Goal: Transaction & Acquisition: Obtain resource

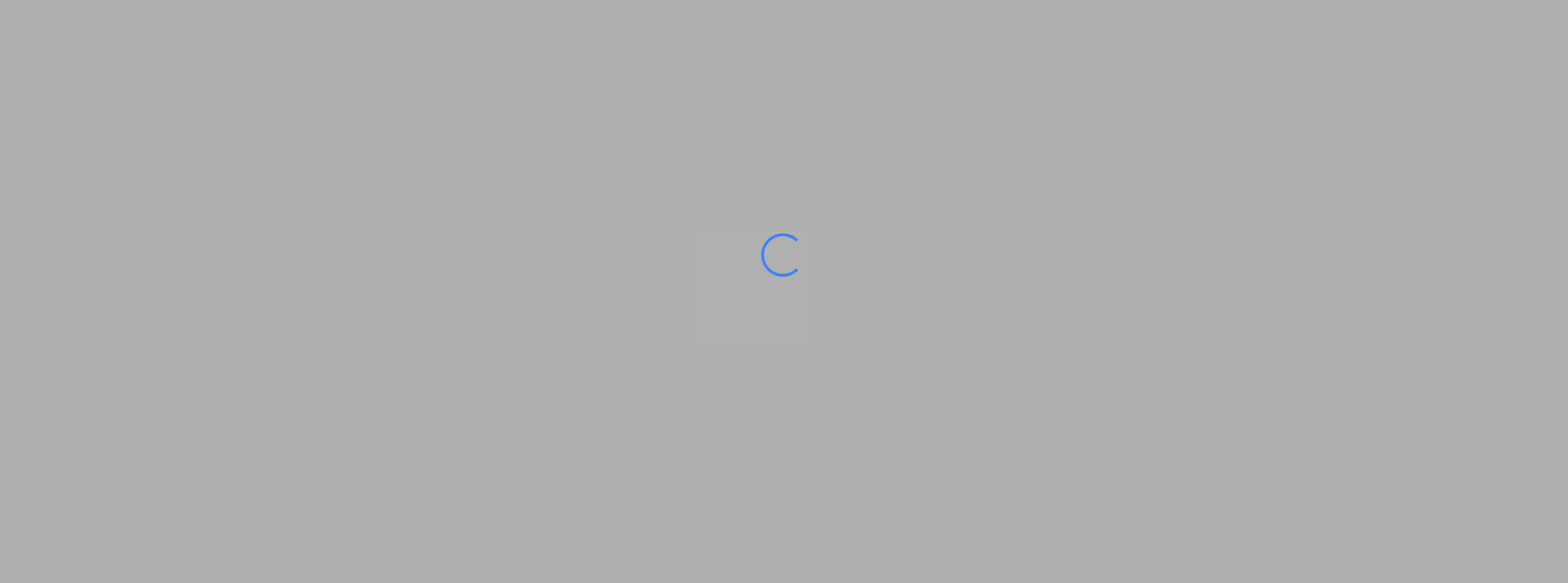
click at [287, 102] on ms-splash-screen at bounding box center [784, 292] width 1568 height 583
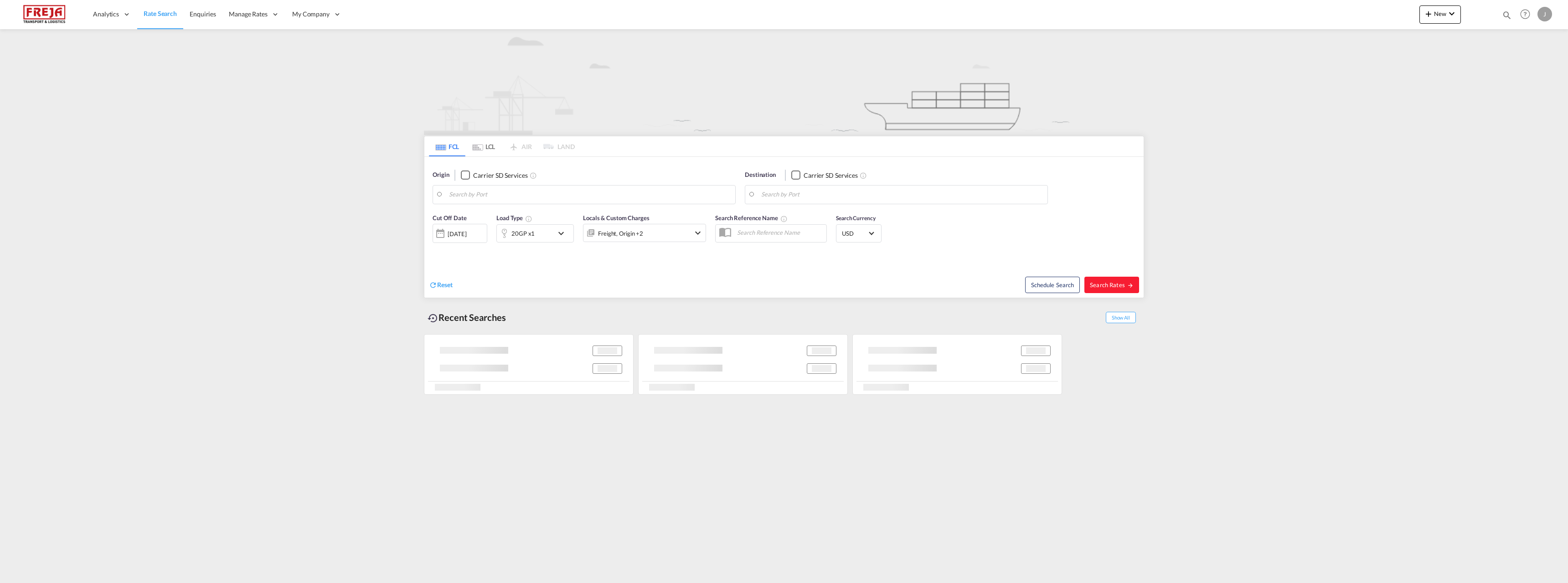
type input "[GEOGRAPHIC_DATA] ([GEOGRAPHIC_DATA]), [GEOGRAPHIC_DATA]"
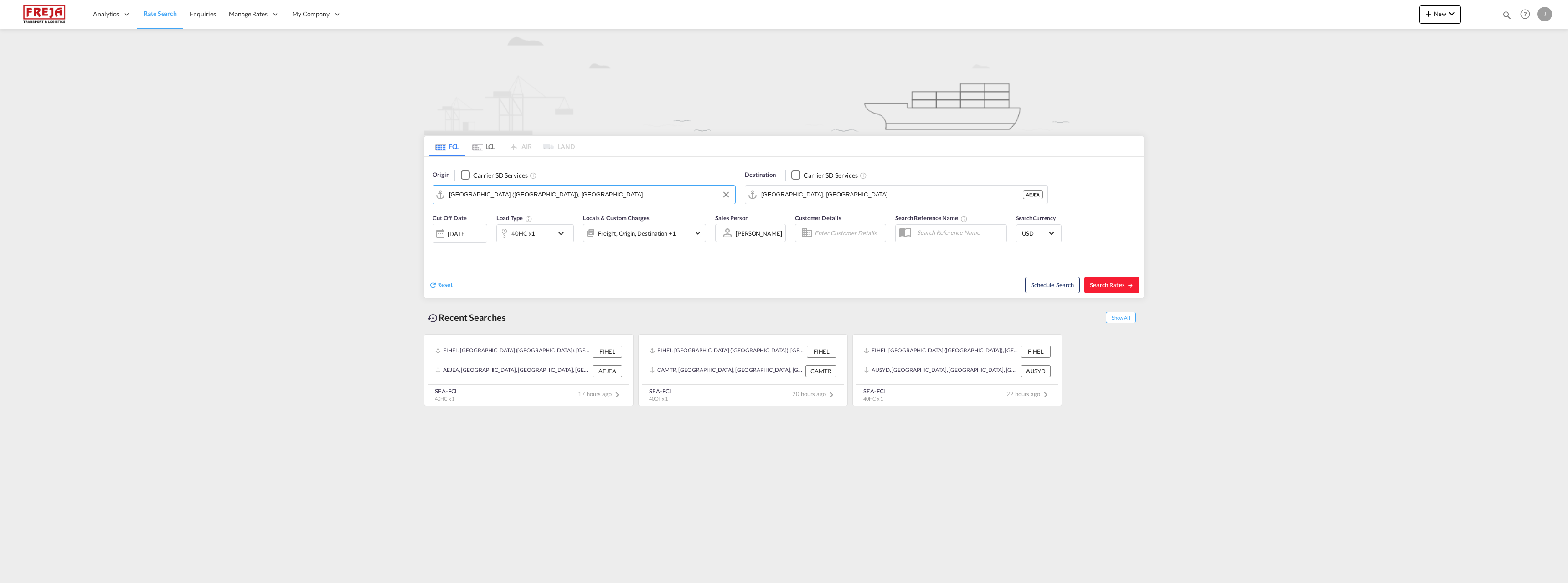
click at [490, 194] on input "[GEOGRAPHIC_DATA] ([GEOGRAPHIC_DATA]), [GEOGRAPHIC_DATA]" at bounding box center [590, 194] width 282 height 14
click at [823, 191] on input "[GEOGRAPHIC_DATA], [GEOGRAPHIC_DATA]" at bounding box center [902, 194] width 282 height 14
click at [804, 215] on div "[GEOGRAPHIC_DATA] , [GEOGRAPHIC_DATA] [GEOGRAPHIC_DATA] [GEOGRAPHIC_DATA]" at bounding box center [832, 222] width 173 height 33
type input "[GEOGRAPHIC_DATA], [GEOGRAPHIC_DATA], [GEOGRAPHIC_DATA]"
click at [1120, 282] on span "Search Rates" at bounding box center [1111, 285] width 44 height 8
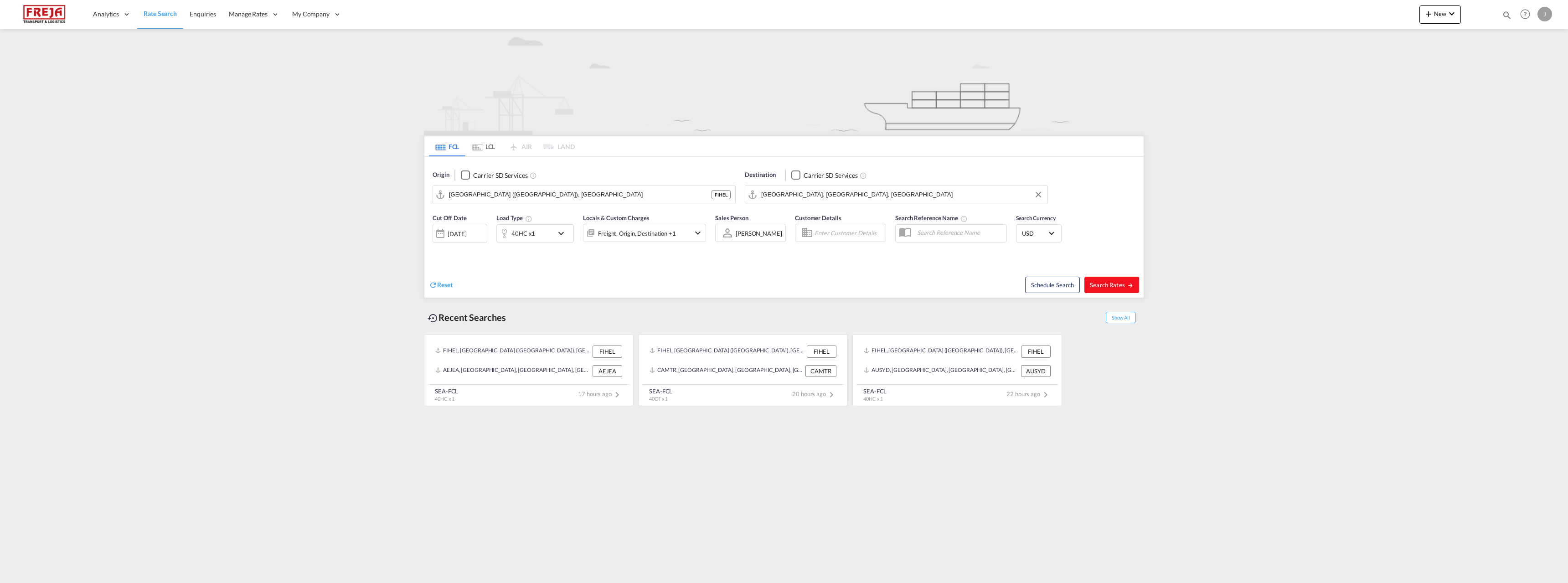
type input "FIHEL to USORF / [DATE]"
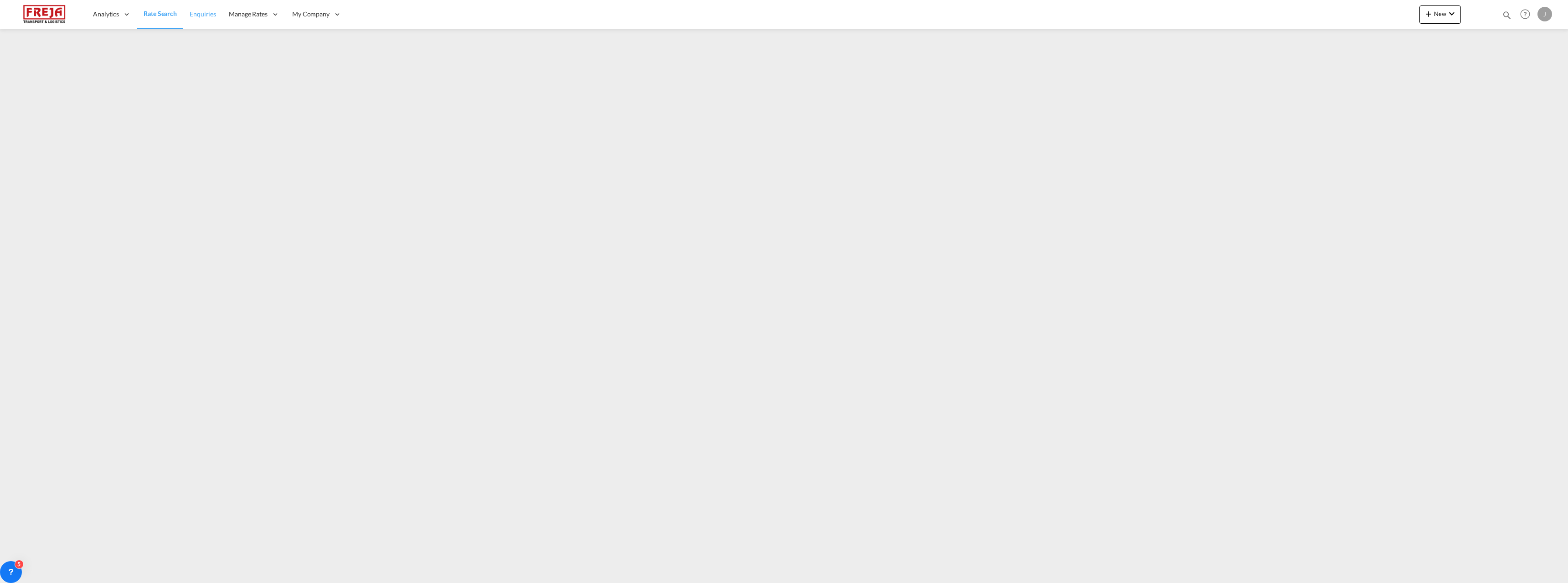
click at [208, 14] on span "Enquiries" at bounding box center [203, 14] width 27 height 8
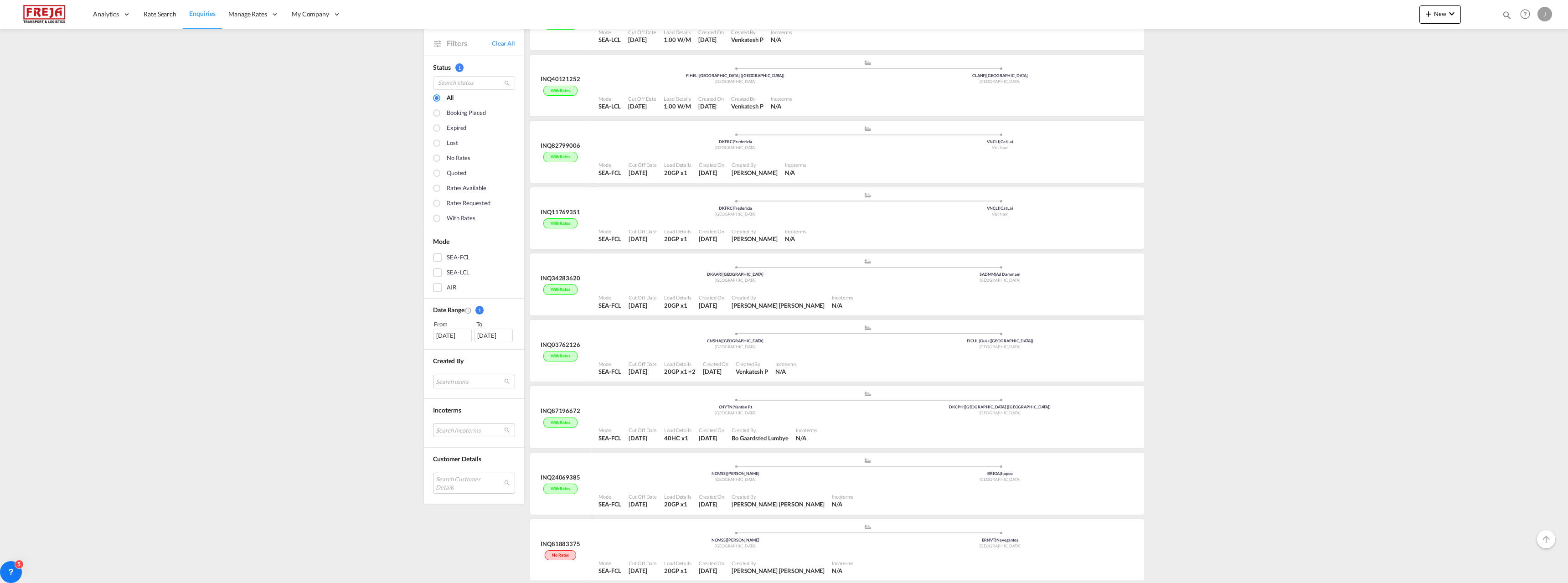
scroll to position [12823, 0]
